Goal: Transaction & Acquisition: Download file/media

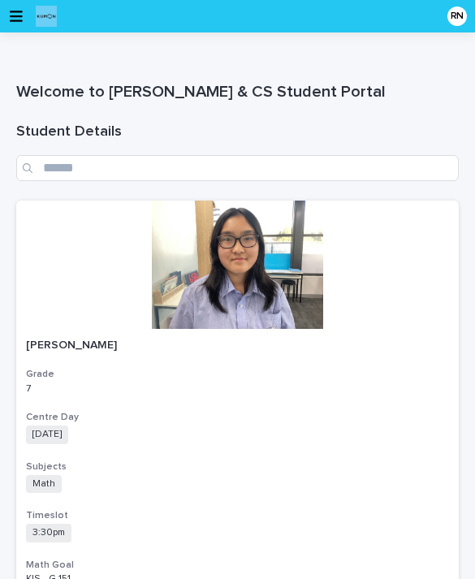
click at [11, 31] on div "RN" at bounding box center [237, 16] width 475 height 33
click at [15, 21] on icon "button" at bounding box center [16, 16] width 13 height 11
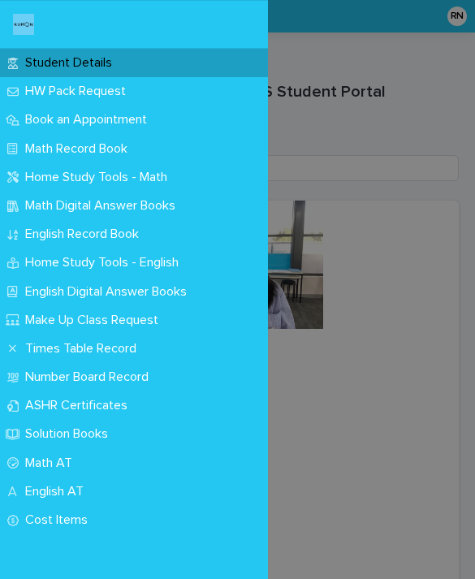
click at [33, 215] on div "Math Digital Answer Books" at bounding box center [134, 206] width 268 height 28
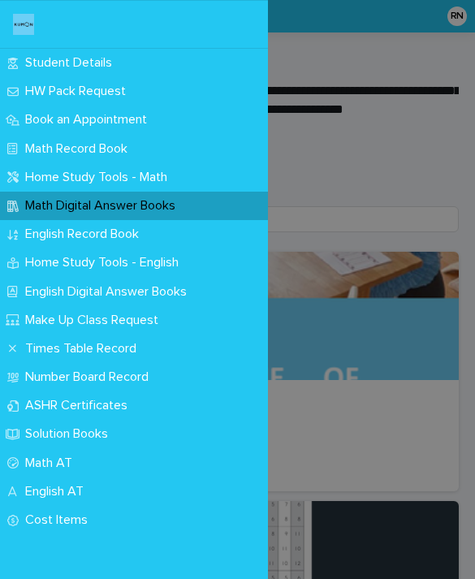
click at [44, 198] on p "Math Digital Answer Books" at bounding box center [104, 205] width 170 height 15
click at [145, 202] on p "Math Digital Answer Books" at bounding box center [104, 205] width 170 height 15
click at [320, 314] on div "Student Details HW Pack Request Book an Appointment Math Record Book Home Study…" at bounding box center [237, 289] width 475 height 579
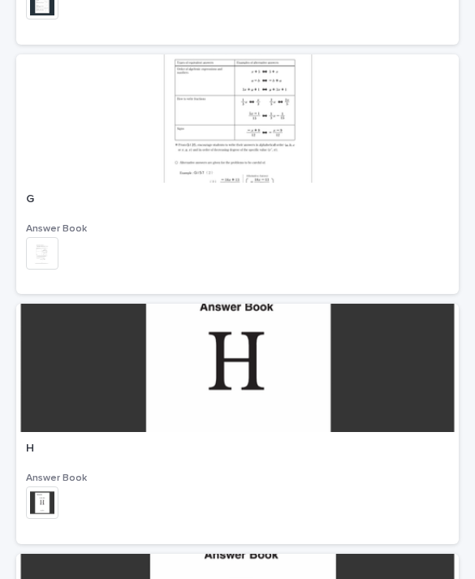
scroll to position [1988, 0]
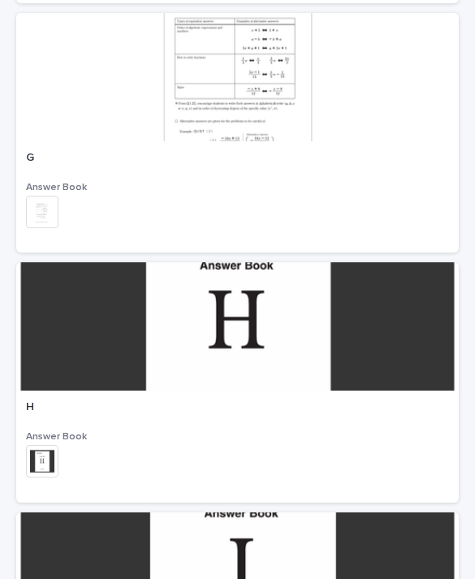
click at [98, 148] on div "G" at bounding box center [237, 156] width 423 height 17
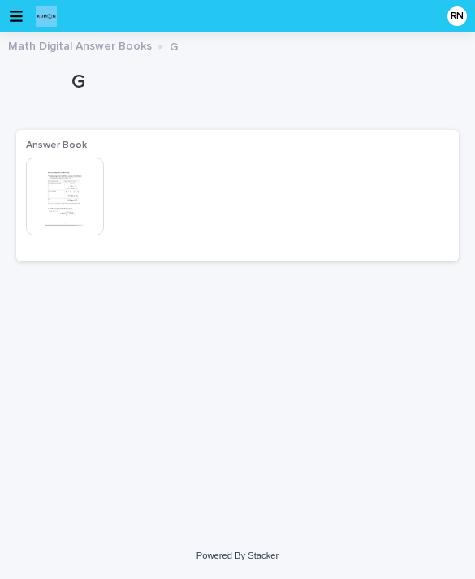
click at [76, 199] on img at bounding box center [65, 197] width 78 height 78
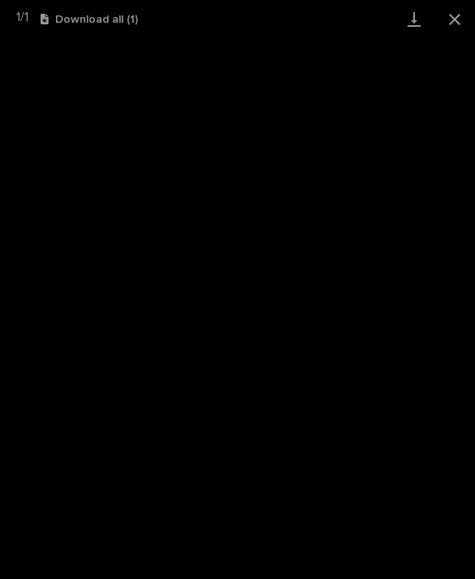
click at [411, 17] on link "Download" at bounding box center [414, 19] width 41 height 38
